Goal: Check status: Check status

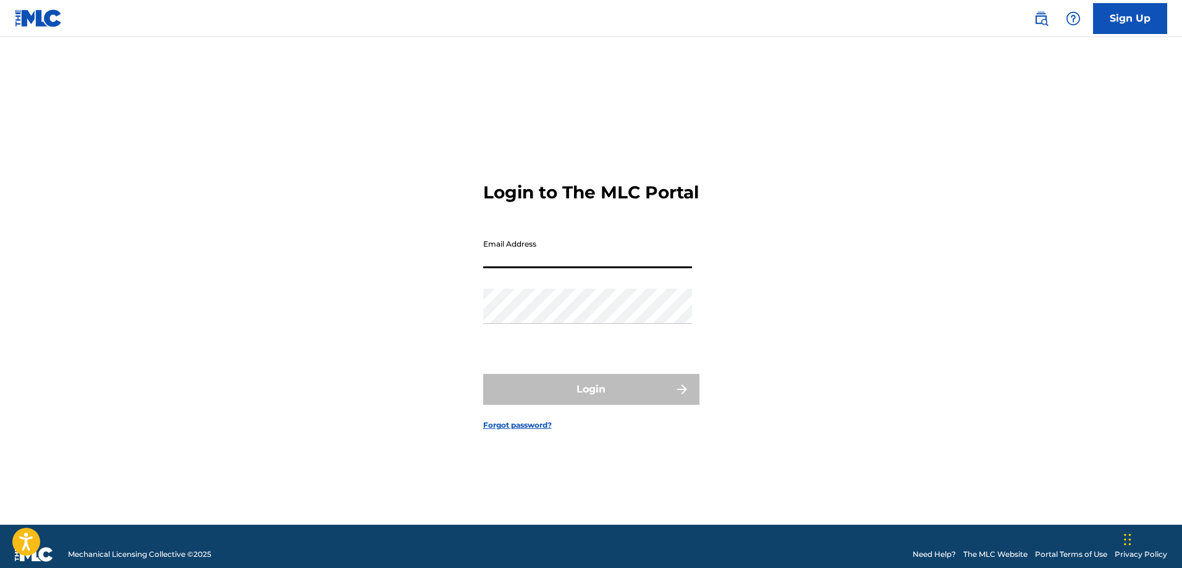
click at [592, 268] on input "Email Address" at bounding box center [587, 250] width 209 height 35
type input "[EMAIL_ADDRESS][DOMAIN_NAME]"
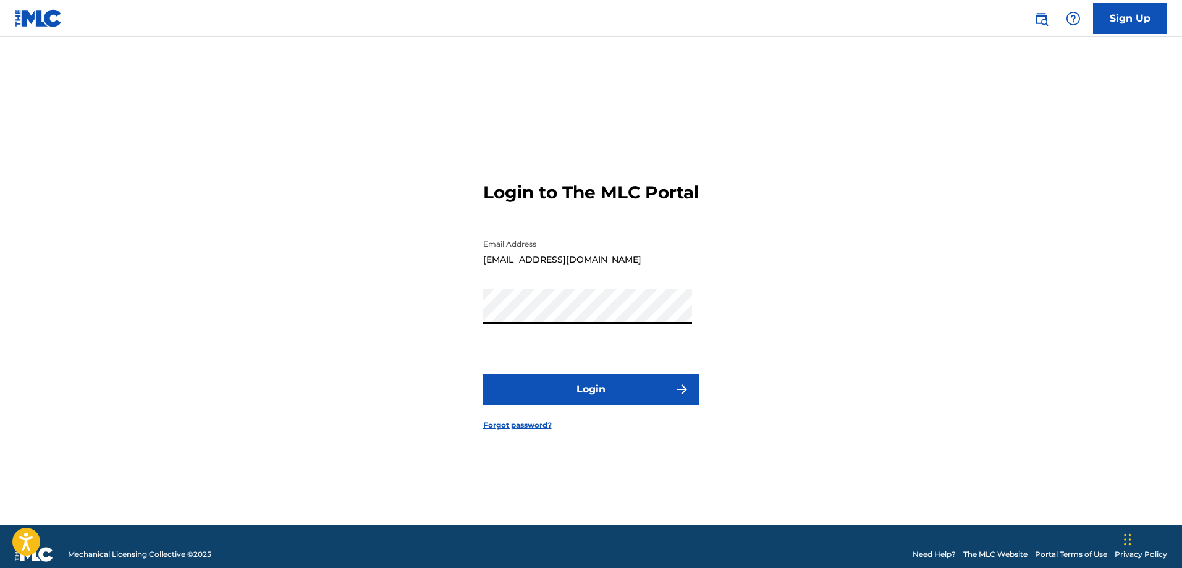
click at [584, 392] on button "Login" at bounding box center [591, 389] width 216 height 31
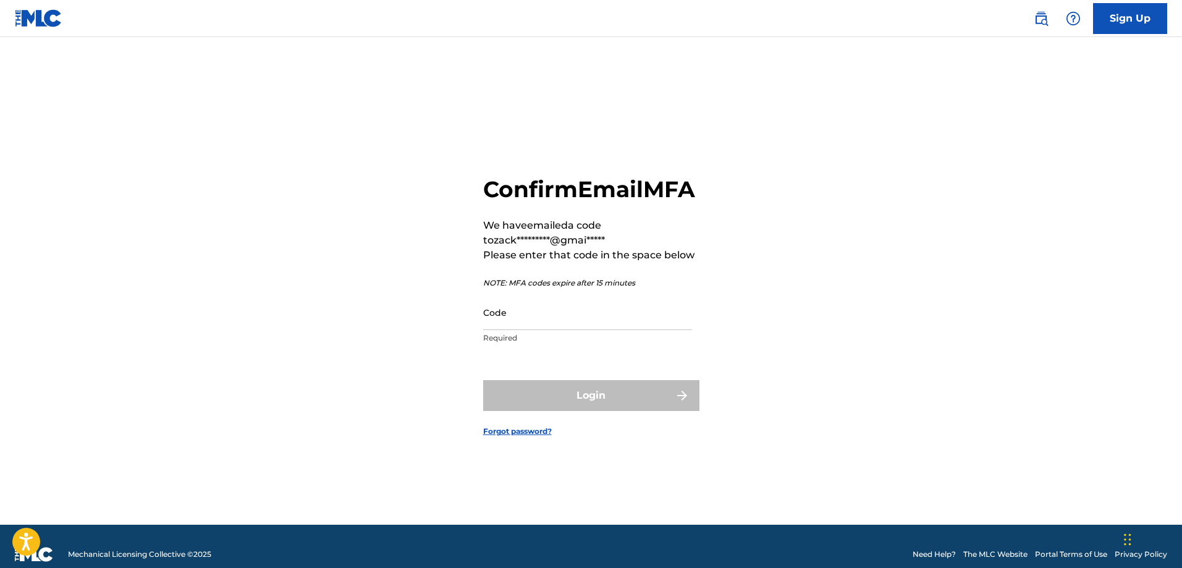
click at [565, 330] on input "Code" at bounding box center [587, 312] width 209 height 35
paste input "919092"
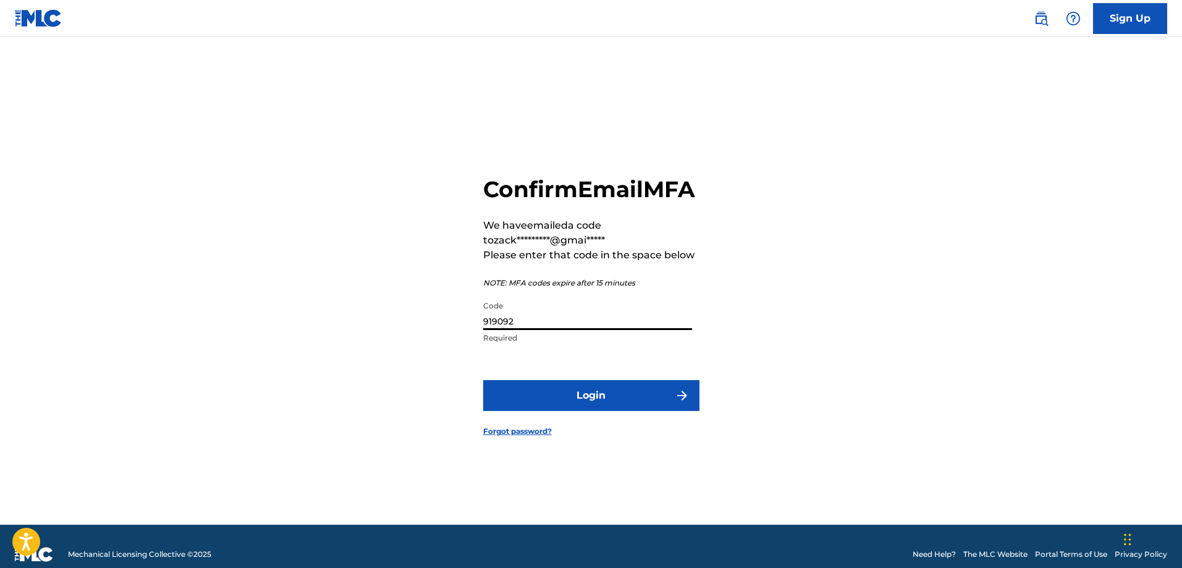
type input "919092"
click at [609, 411] on button "Login" at bounding box center [591, 395] width 216 height 31
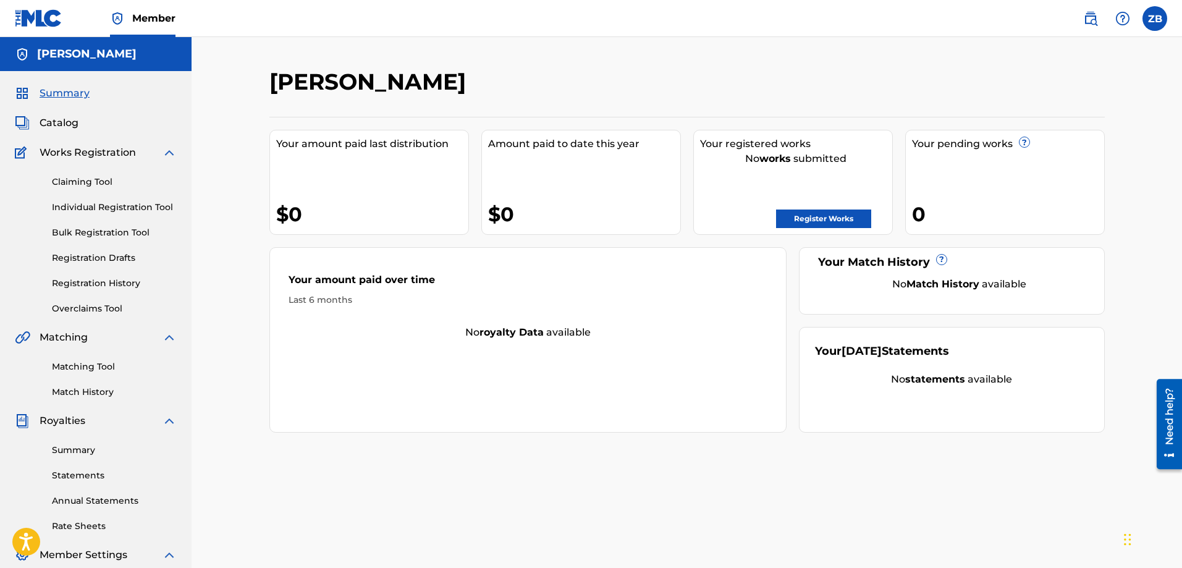
click at [74, 121] on span "Catalog" at bounding box center [59, 123] width 39 height 15
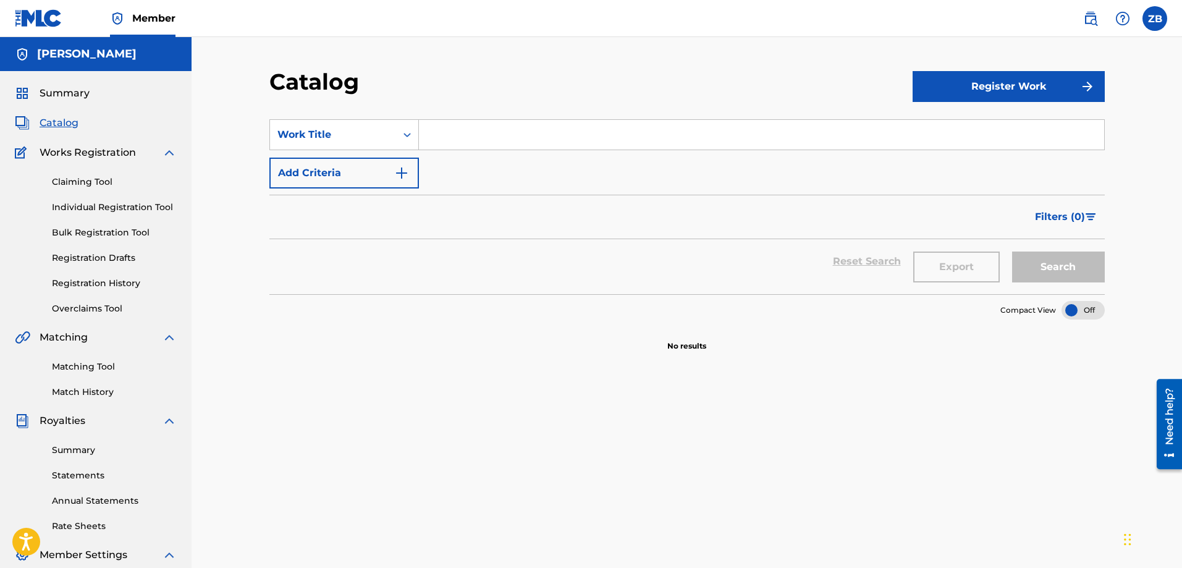
click at [66, 91] on span "Summary" at bounding box center [65, 93] width 50 height 15
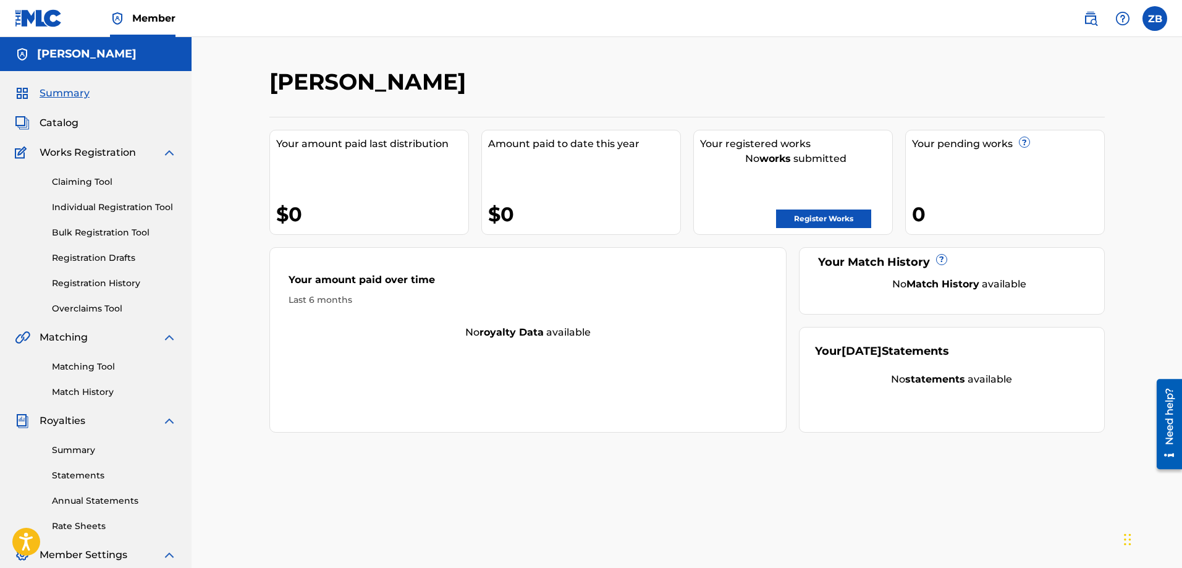
click at [814, 215] on link "Register Works" at bounding box center [823, 219] width 95 height 19
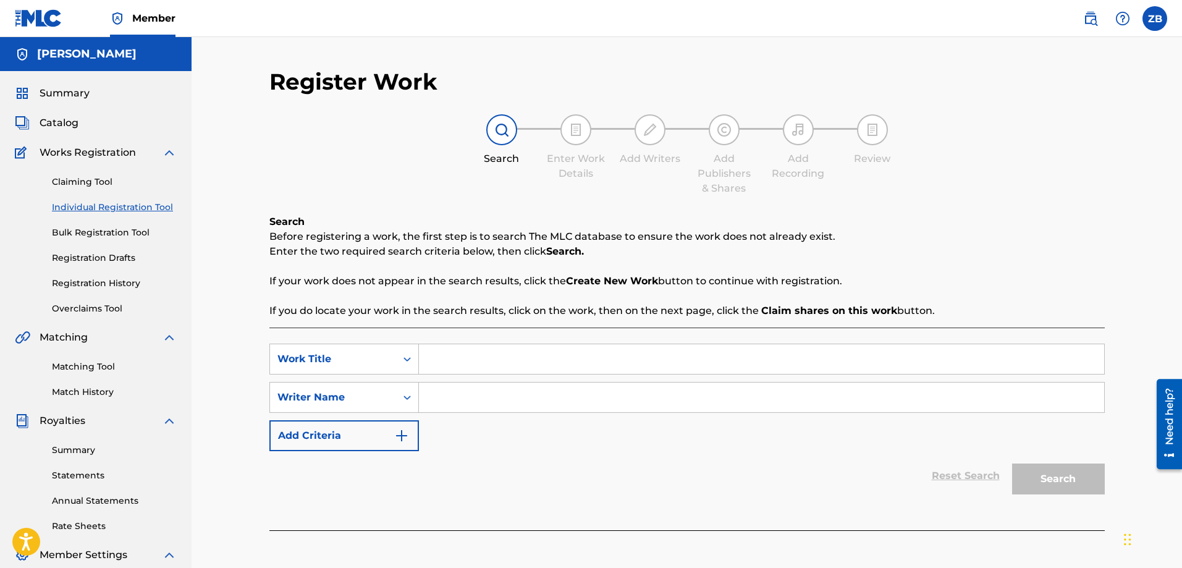
click at [117, 282] on link "Registration History" at bounding box center [114, 283] width 125 height 13
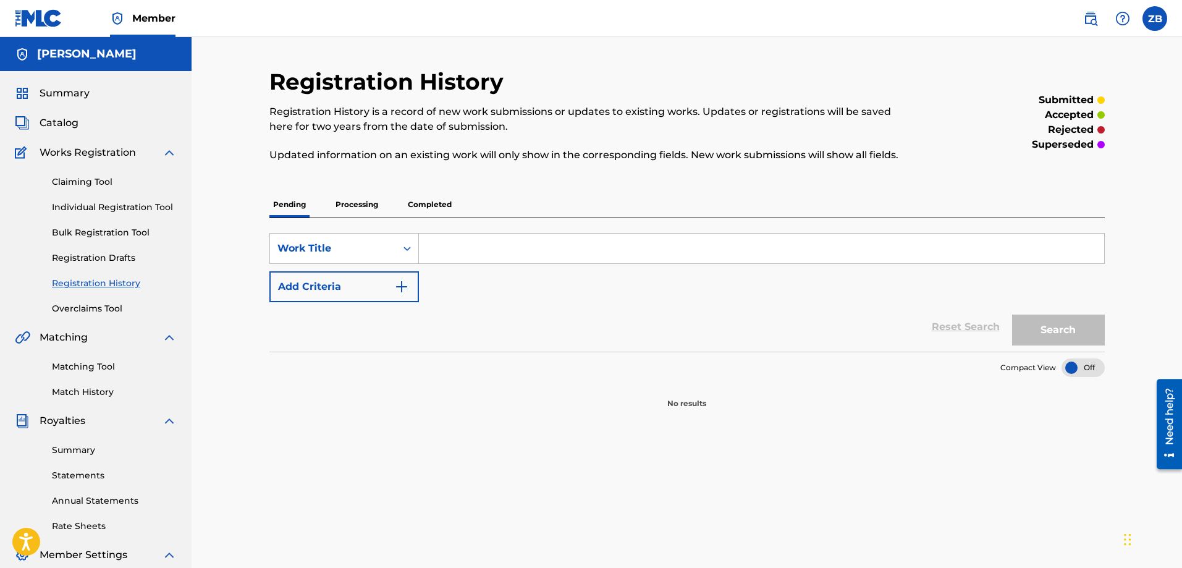
click at [344, 206] on p "Processing" at bounding box center [357, 205] width 50 height 26
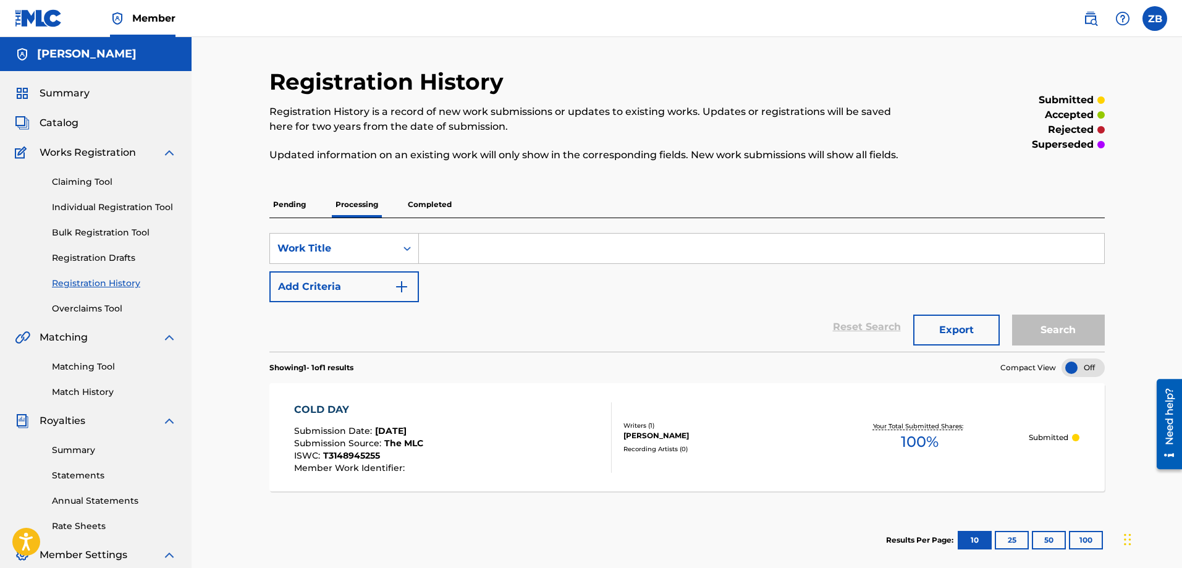
click at [422, 205] on p "Completed" at bounding box center [429, 205] width 51 height 26
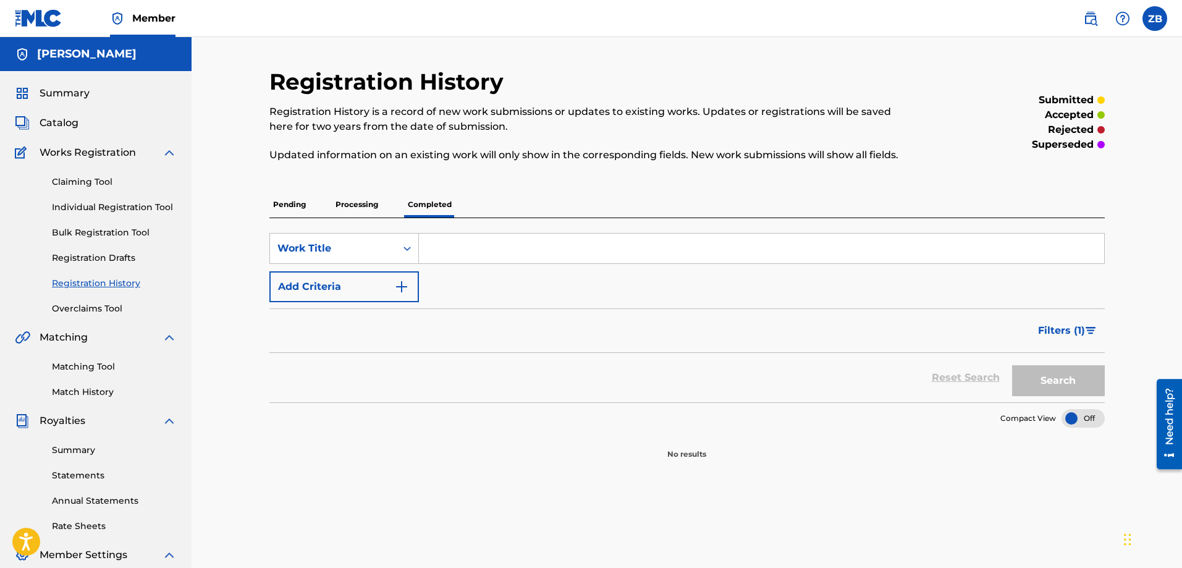
click at [341, 200] on p "Processing" at bounding box center [357, 205] width 50 height 26
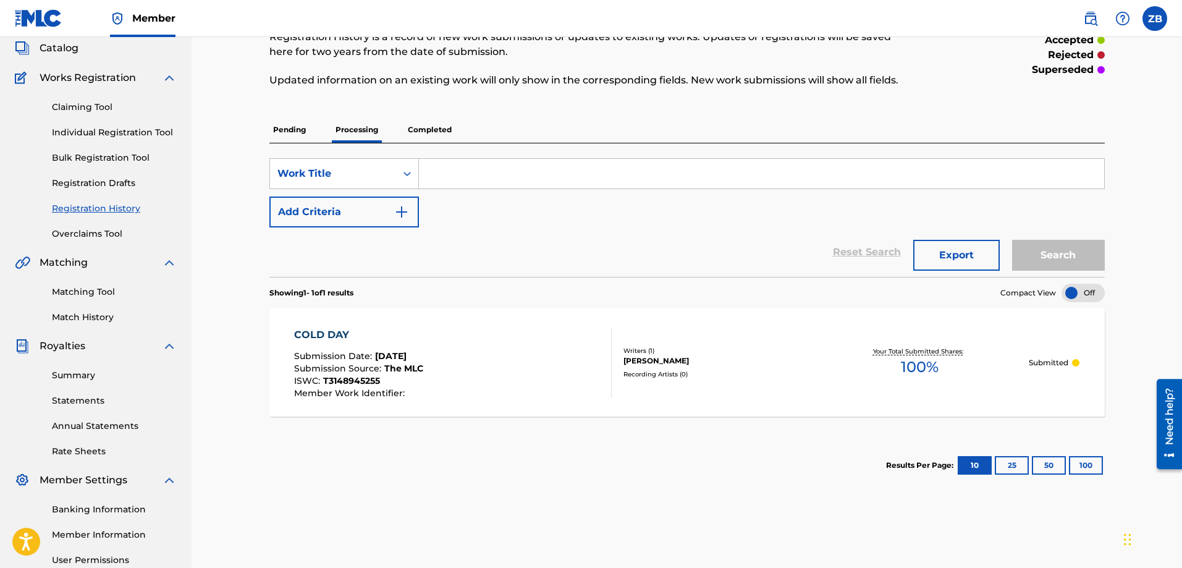
scroll to position [198, 0]
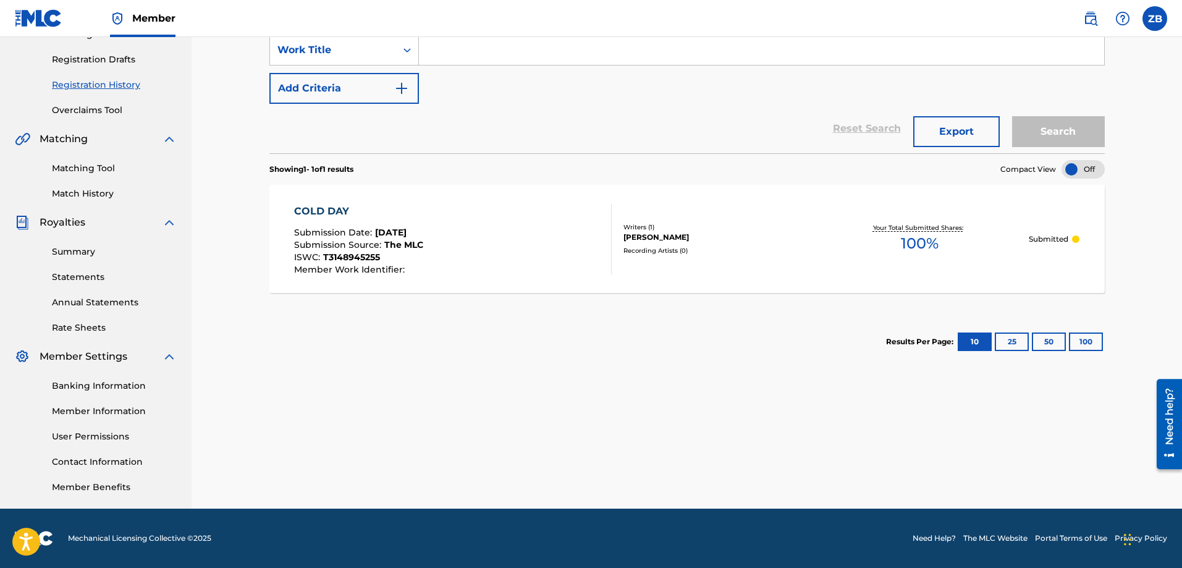
click at [941, 536] on link "Need Help?" at bounding box center [934, 538] width 43 height 11
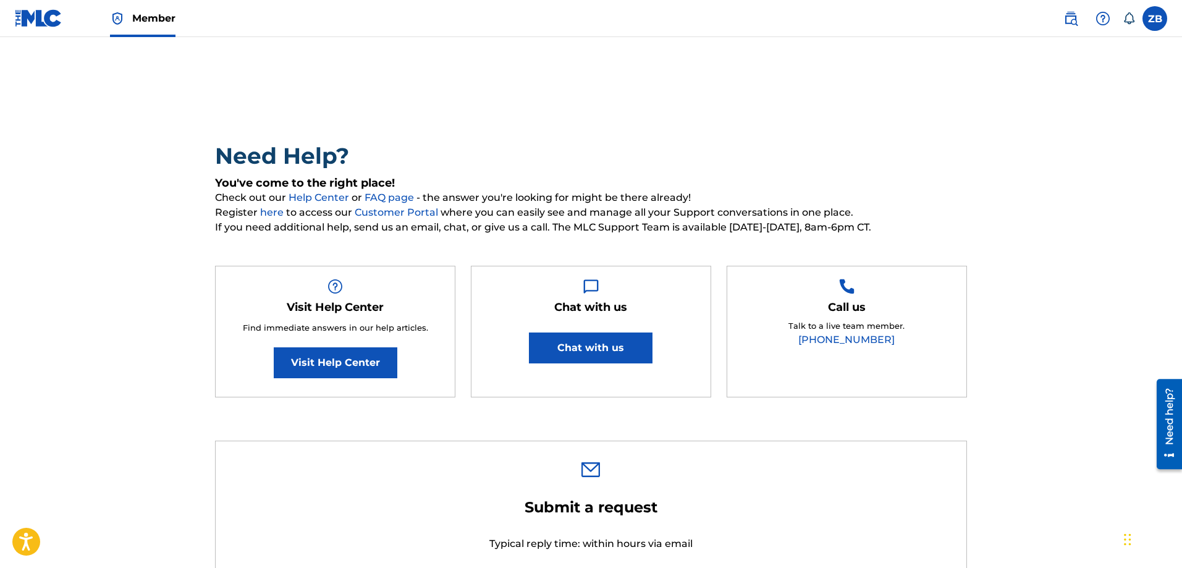
scroll to position [62, 0]
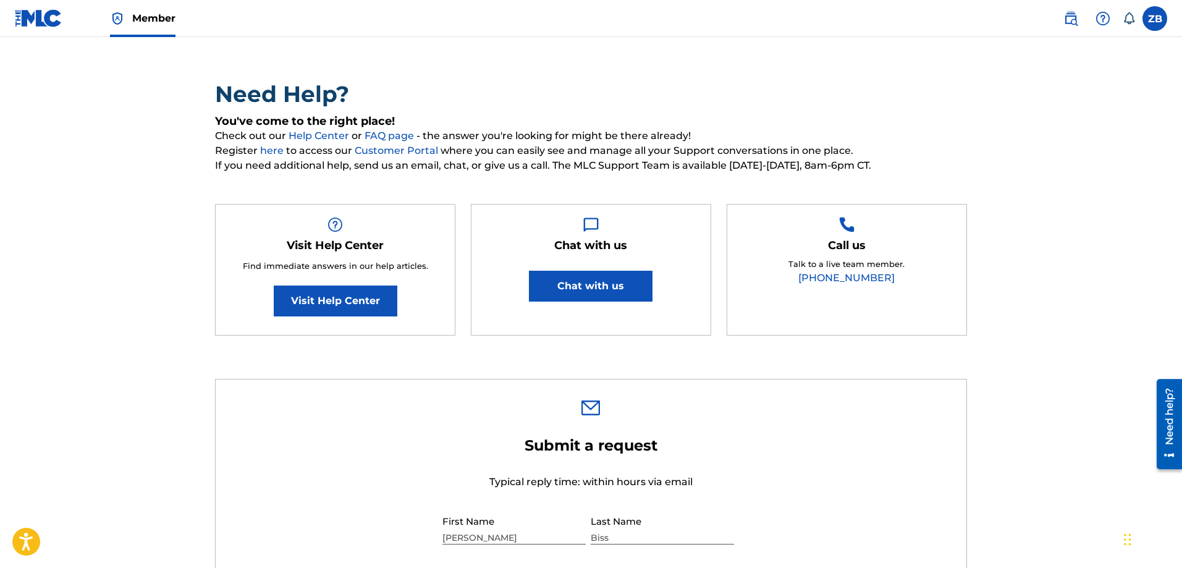
click at [388, 305] on link "Visit Help Center" at bounding box center [336, 301] width 124 height 31
